Goal: Task Accomplishment & Management: Manage account settings

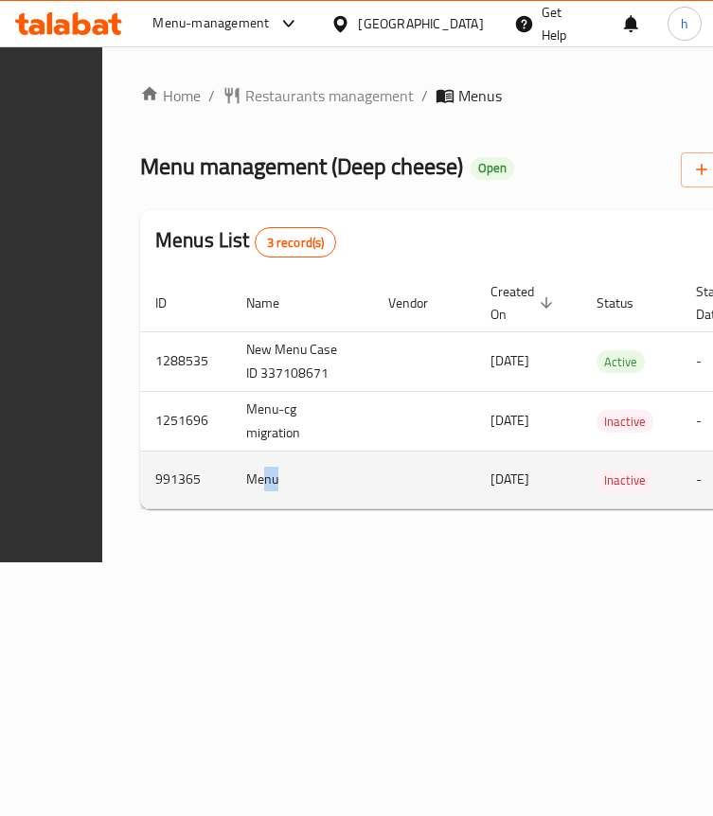
drag, startPoint x: 340, startPoint y: 527, endPoint x: 436, endPoint y: 519, distance: 96.0
click at [373, 509] on td "Menu" at bounding box center [302, 480] width 142 height 58
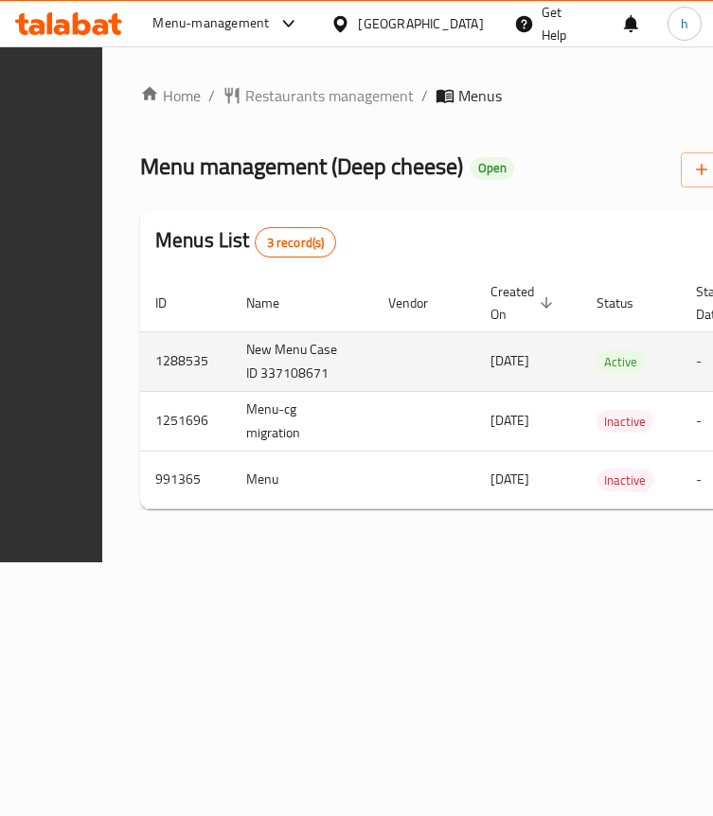
click at [231, 387] on td "1288535" at bounding box center [185, 361] width 91 height 60
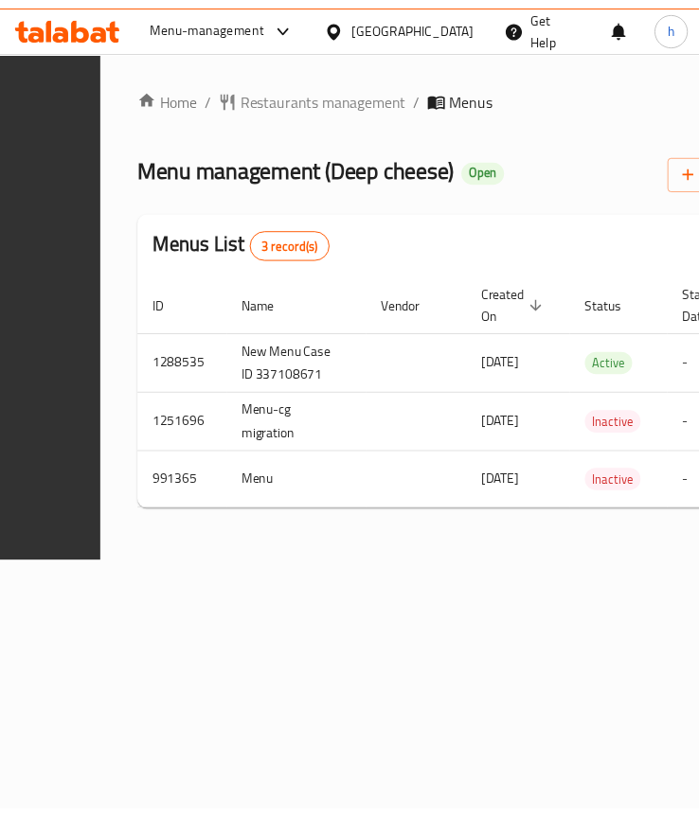
scroll to position [0, 482]
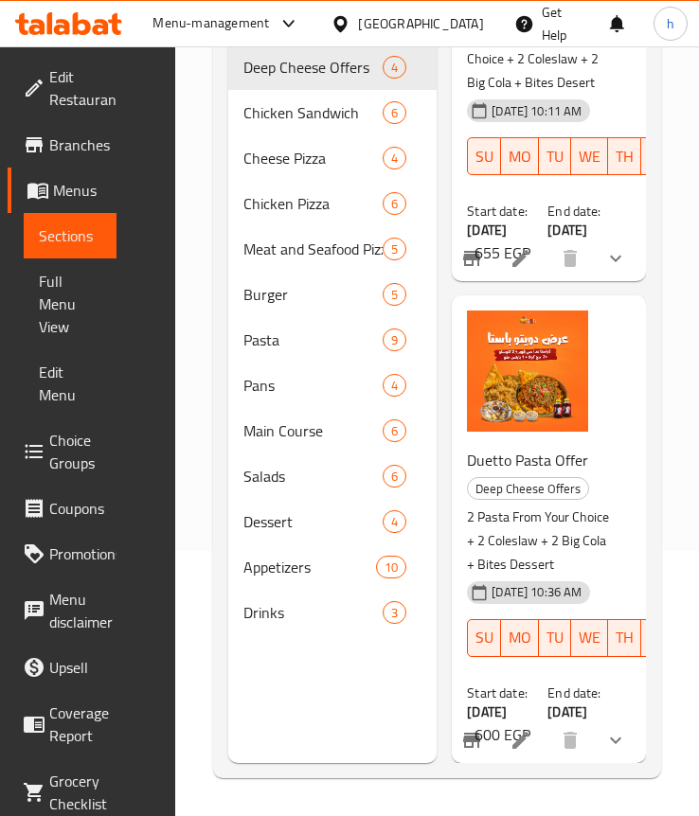
scroll to position [1465, 0]
click at [524, 367] on img at bounding box center [527, 371] width 121 height 121
click at [510, 729] on icon at bounding box center [521, 740] width 23 height 23
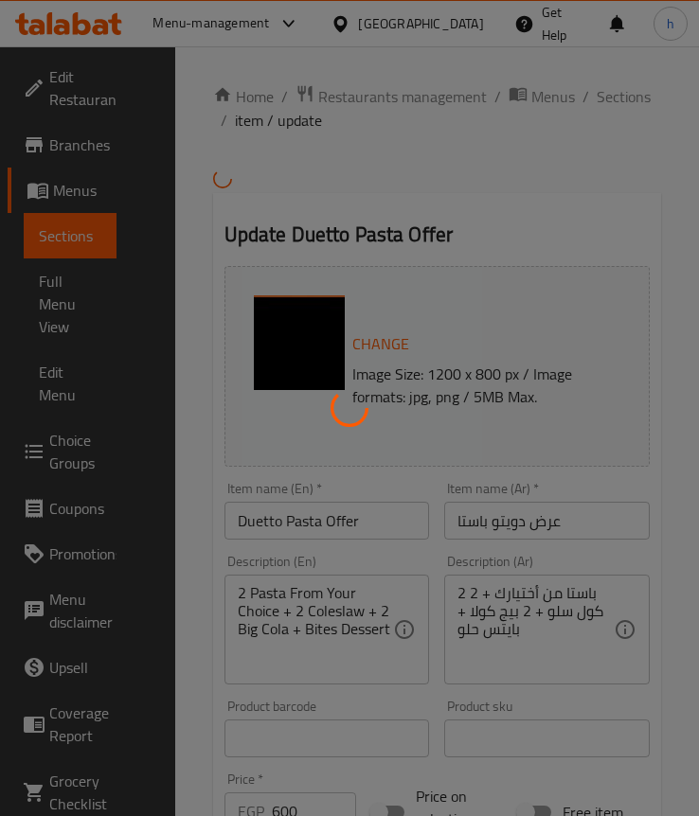
type input "أختيارك من المكرونة:"
type input "2"
